Goal: Task Accomplishment & Management: Use online tool/utility

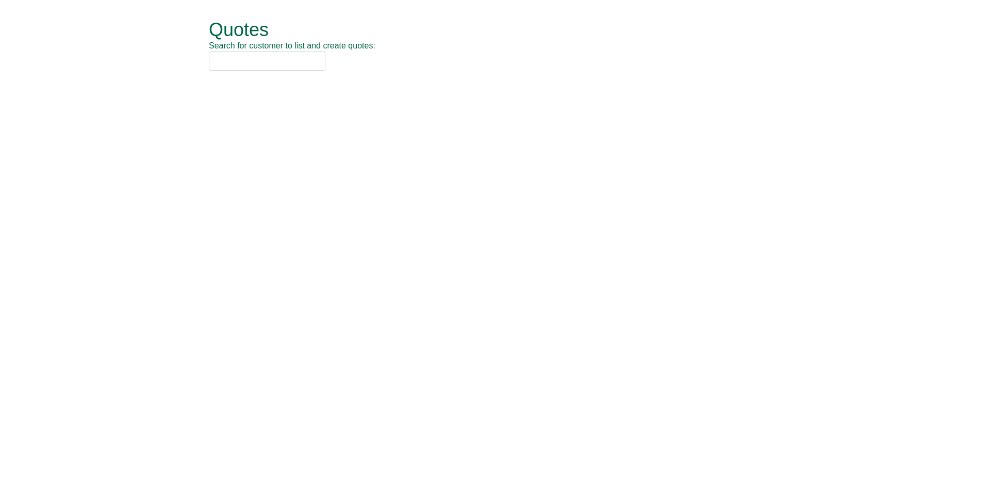
click at [224, 58] on input "text" at bounding box center [267, 61] width 117 height 19
type input "nca"
click at [274, 77] on div "NCA (SOCHW41)" at bounding box center [484, 78] width 536 height 10
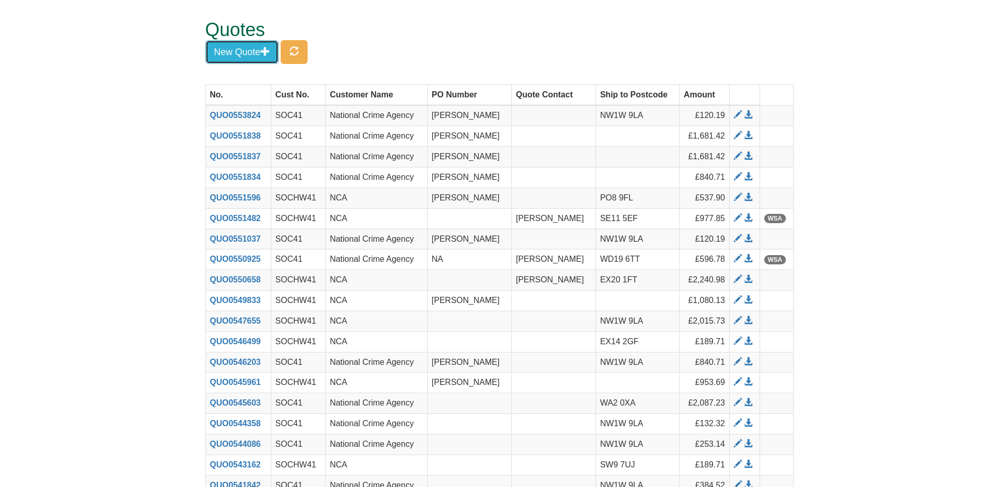
click at [241, 60] on button "New Quote" at bounding box center [241, 52] width 73 height 24
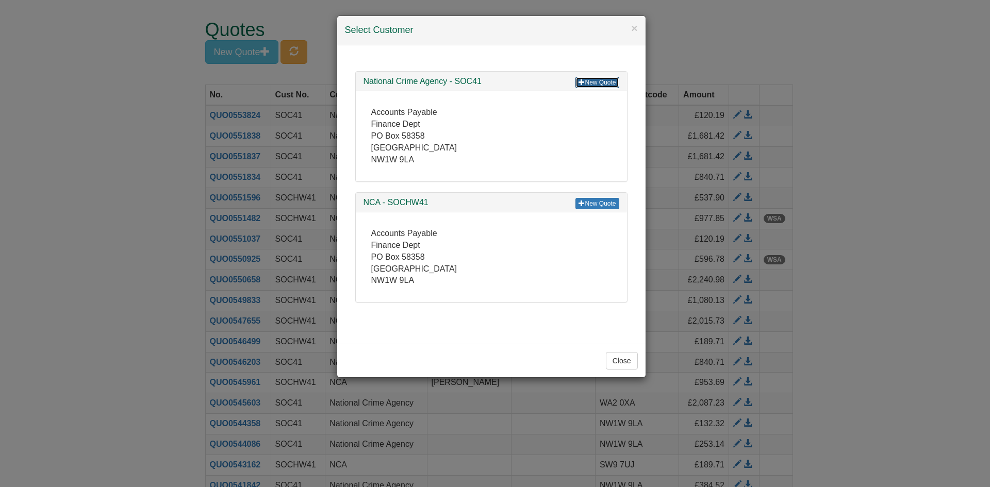
click at [596, 81] on link "New Quote" at bounding box center [597, 82] width 43 height 11
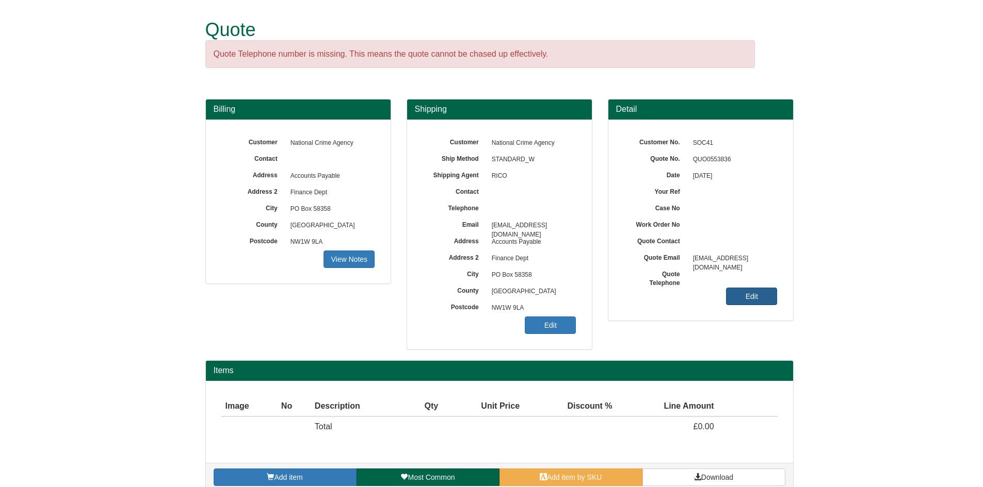
click at [768, 301] on link "Edit" at bounding box center [751, 297] width 51 height 18
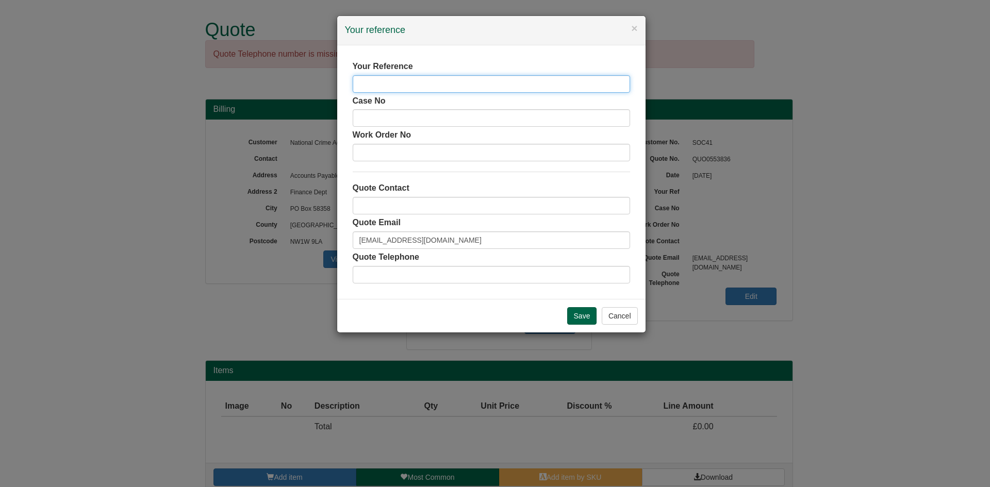
click at [377, 83] on input "text" at bounding box center [491, 84] width 277 height 18
type input "Toral Meswania"
click at [577, 318] on input "Save" at bounding box center [582, 316] width 30 height 18
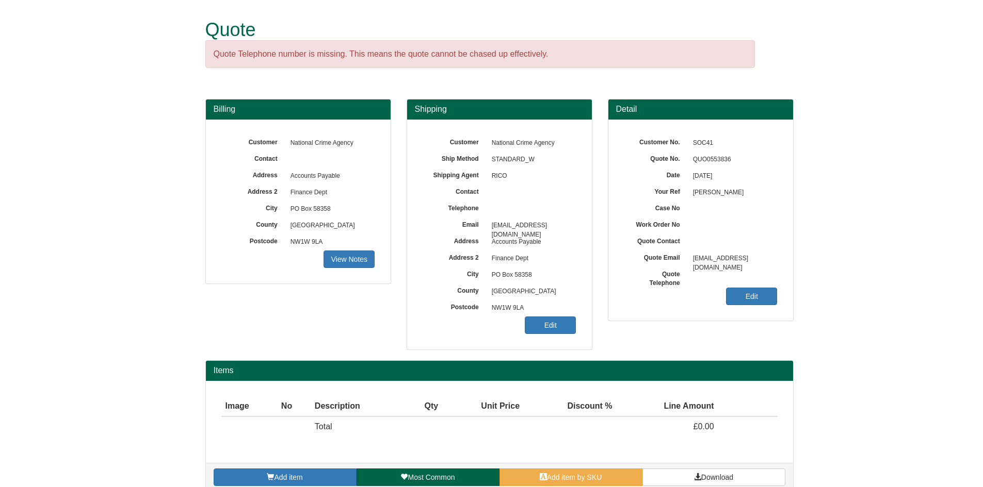
scroll to position [15, 0]
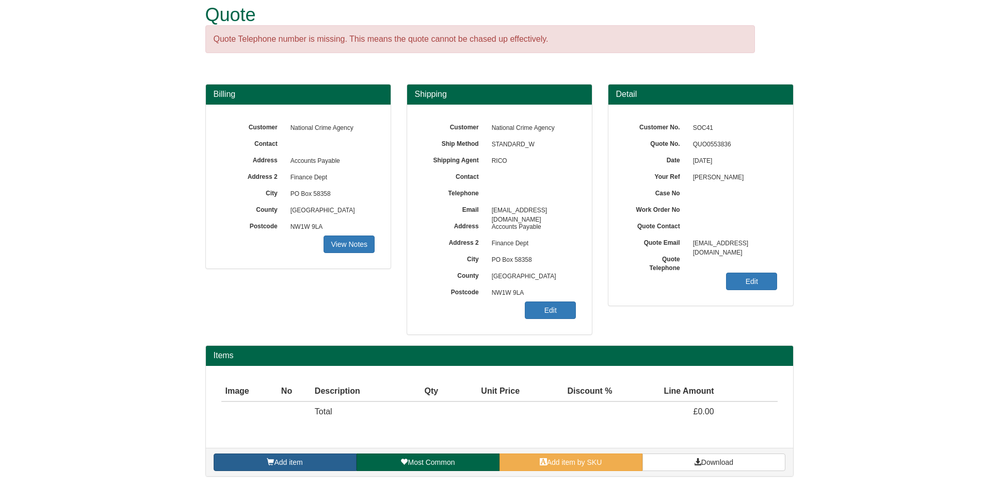
click at [306, 457] on link "Add item" at bounding box center [285, 463] width 143 height 18
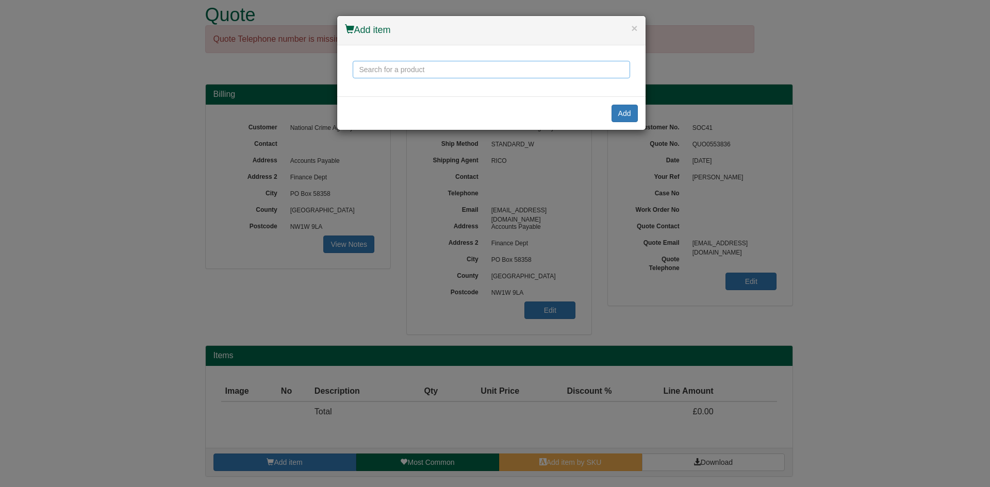
click at [399, 64] on input "text" at bounding box center [491, 70] width 277 height 18
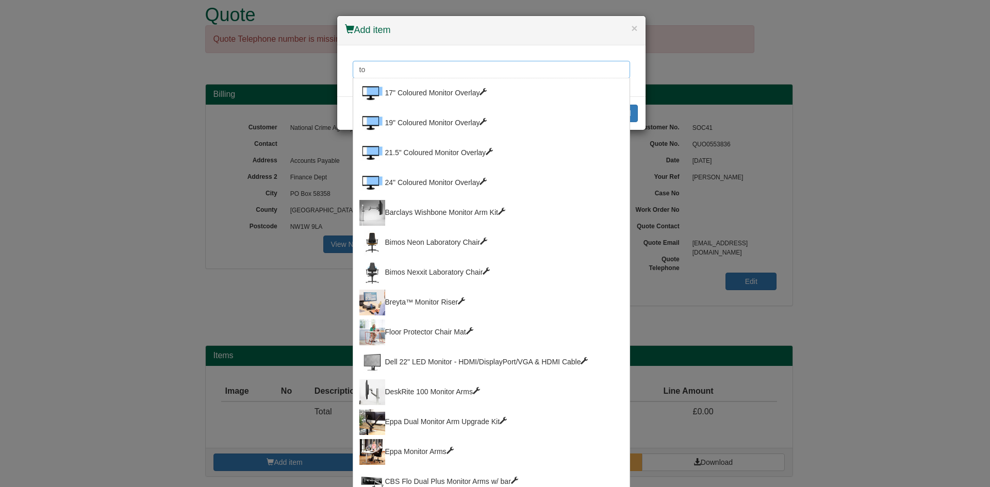
type input "t"
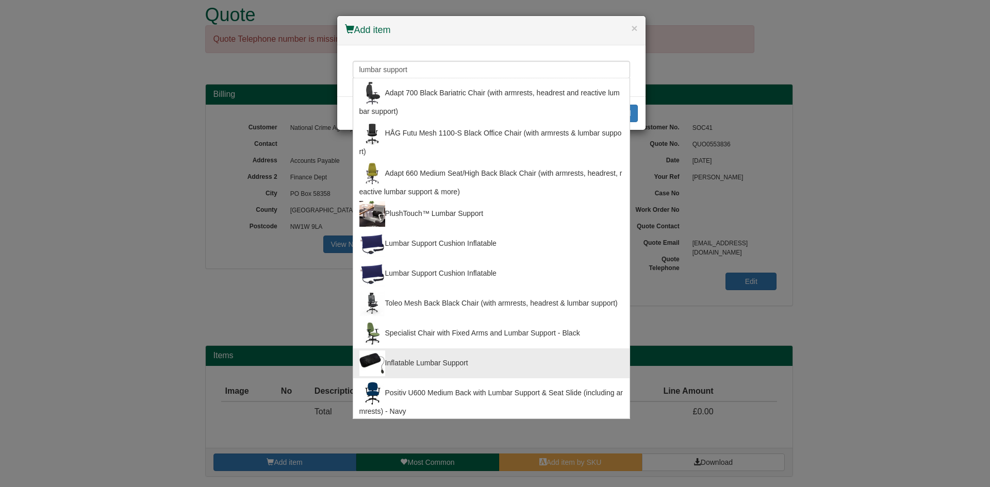
click at [412, 365] on div "Inflatable Lumbar Support" at bounding box center [492, 364] width 264 height 26
type input "Inflatable Lumbar Support"
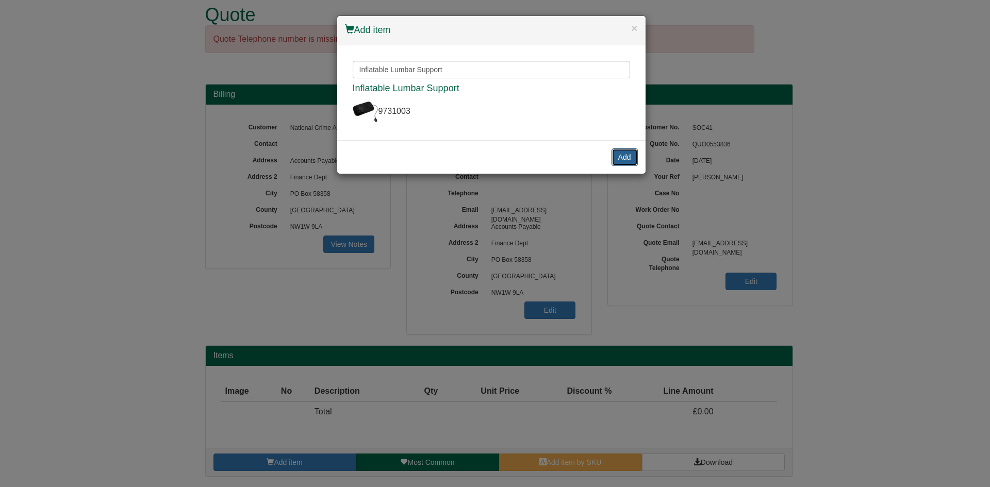
click at [617, 164] on button "Add" at bounding box center [625, 158] width 26 height 18
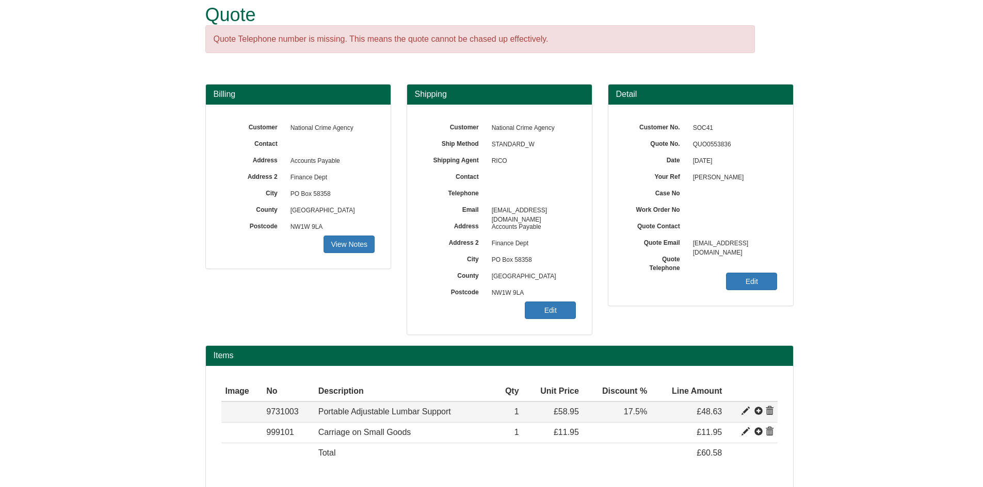
scroll to position [56, 0]
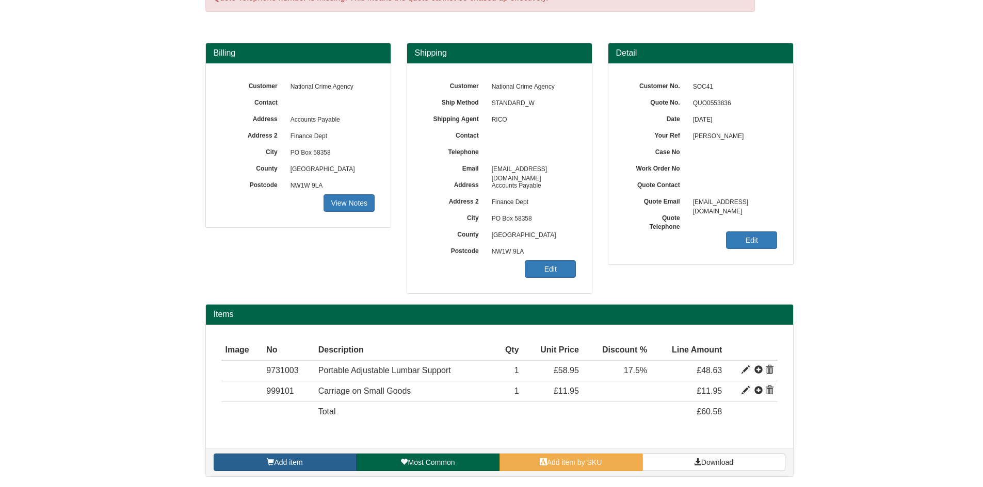
click at [285, 464] on span "Add item" at bounding box center [288, 463] width 28 height 8
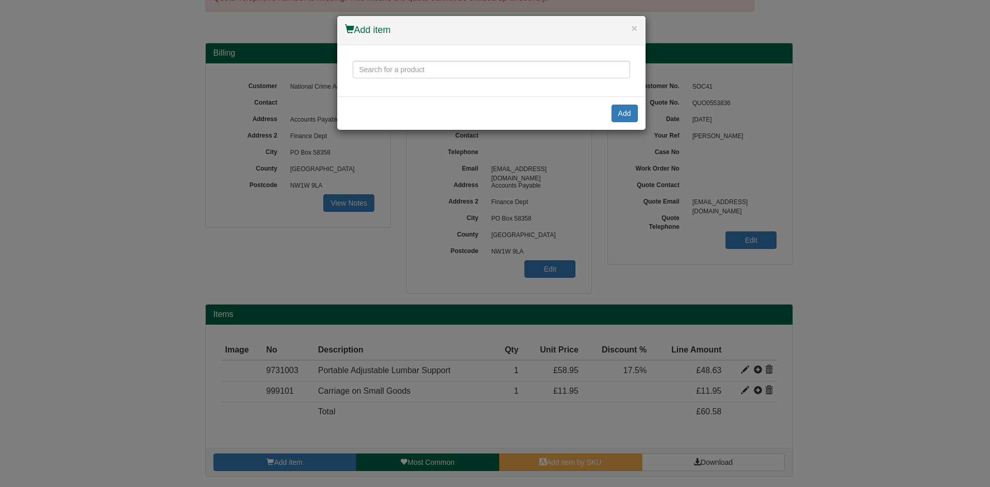
click at [420, 83] on div "Adapt 700 Black Bariatric Chair (with armrests, headrest and reactive lumbar su…" at bounding box center [491, 70] width 308 height 51
click at [419, 66] on input "text" at bounding box center [491, 70] width 277 height 18
type input "i"
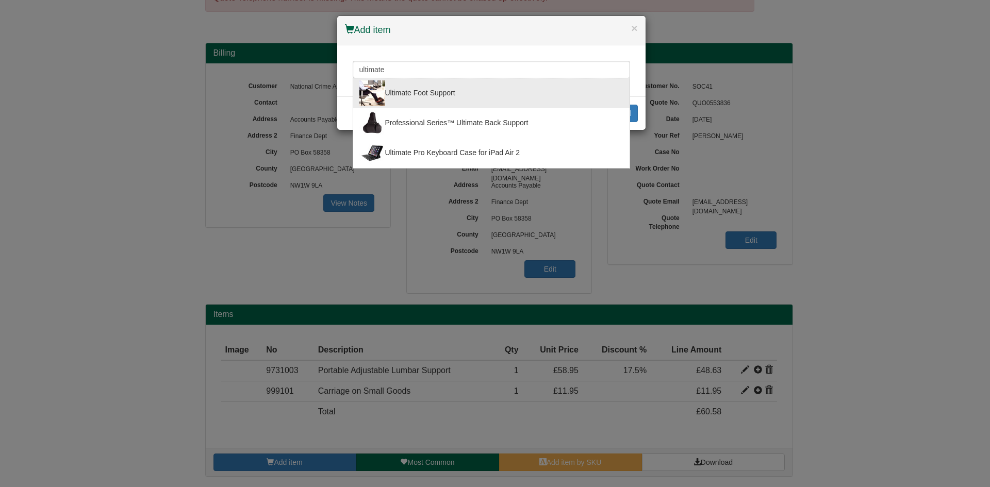
click at [439, 88] on div "Ultimate Foot Support" at bounding box center [492, 93] width 264 height 26
type input "Ultimate Foot Support"
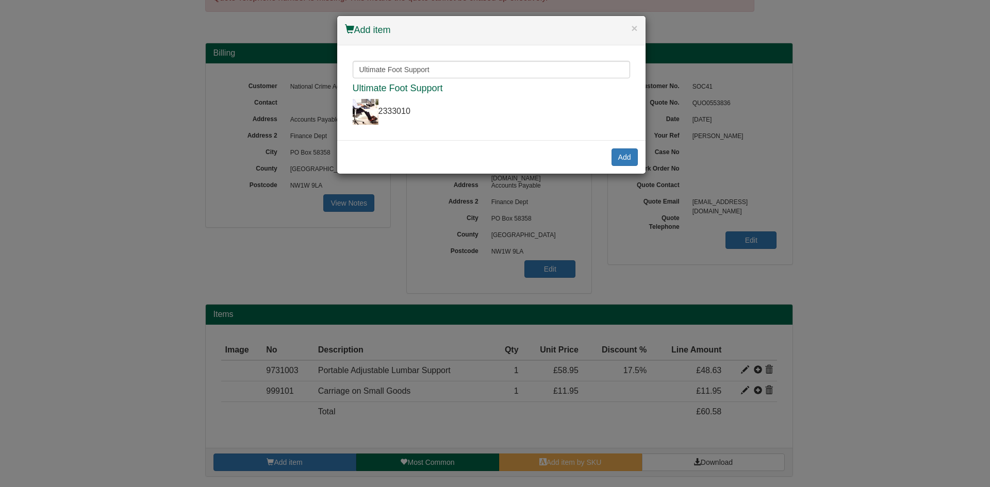
click at [622, 166] on div "Add" at bounding box center [491, 157] width 308 height 34
click at [621, 159] on button "Add" at bounding box center [625, 158] width 26 height 18
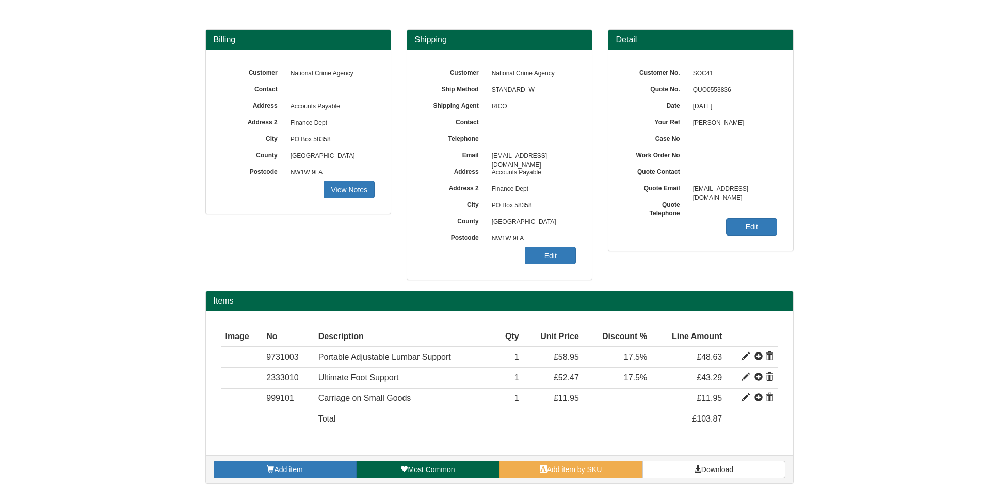
scroll to position [77, 0]
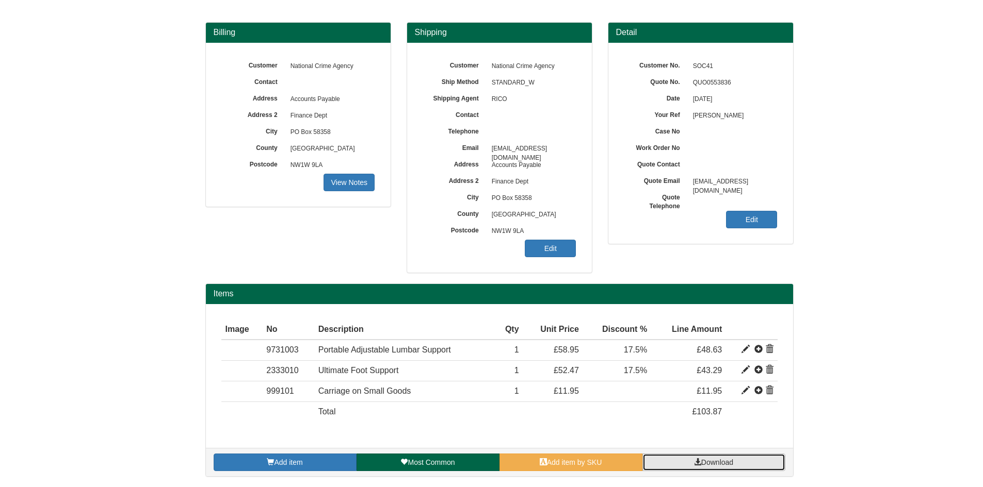
click at [713, 459] on span "Download" at bounding box center [717, 463] width 32 height 8
